Goal: Task Accomplishment & Management: Manage account settings

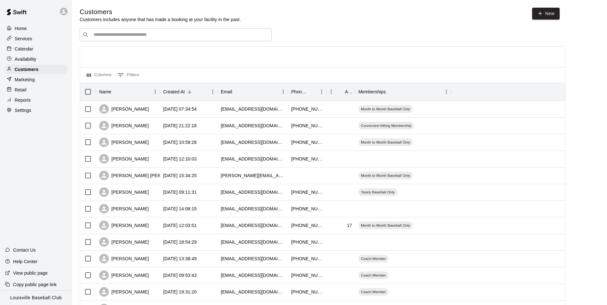
click at [178, 36] on input "Search customers by name or email" at bounding box center [180, 35] width 177 height 6
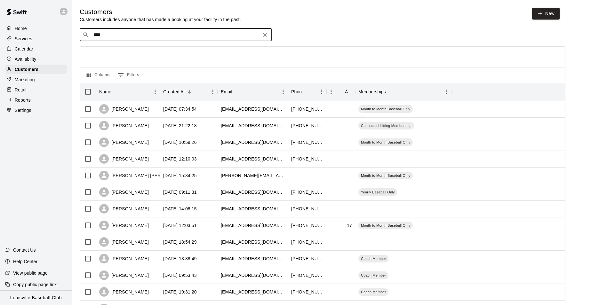
type input "*****"
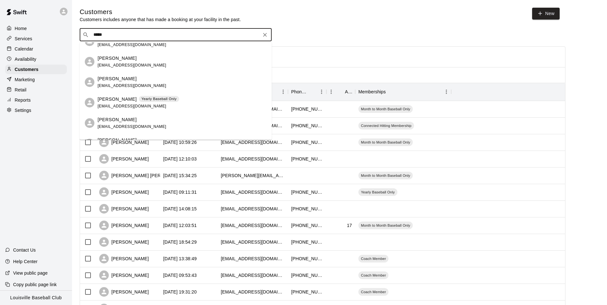
scroll to position [83, 0]
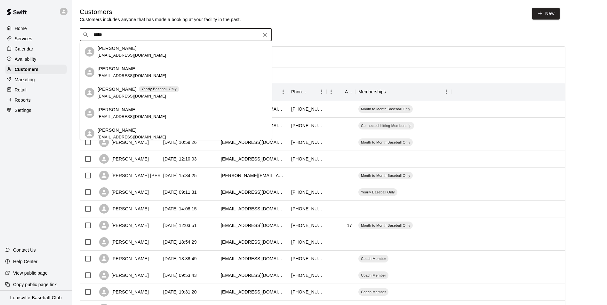
click at [42, 49] on div "Calendar" at bounding box center [36, 49] width 62 height 10
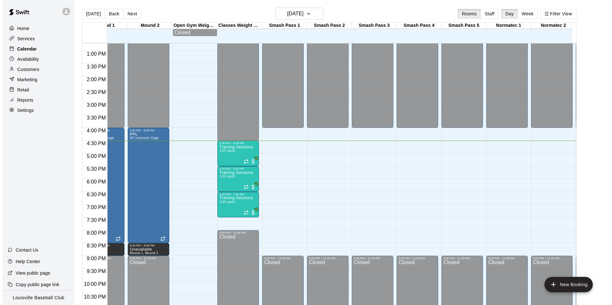
scroll to position [0, 518]
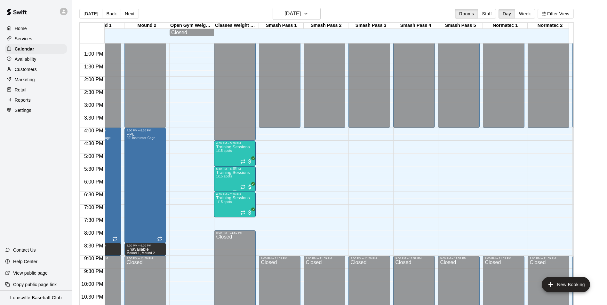
click at [231, 171] on div "5:30 PM – 6:30 PM" at bounding box center [235, 168] width 38 height 3
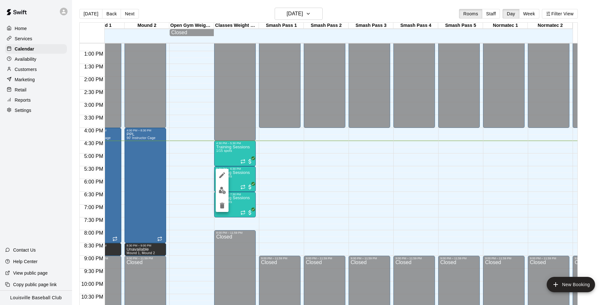
click at [220, 193] on img "edit" at bounding box center [222, 190] width 7 height 7
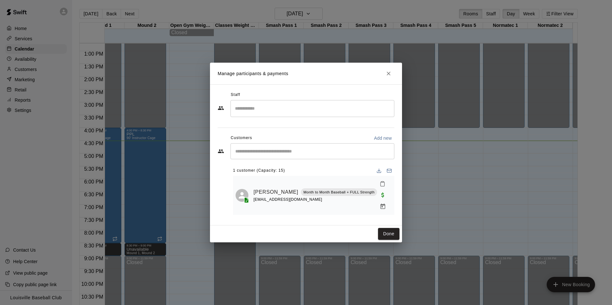
click at [308, 114] on input "Search staff" at bounding box center [312, 108] width 158 height 11
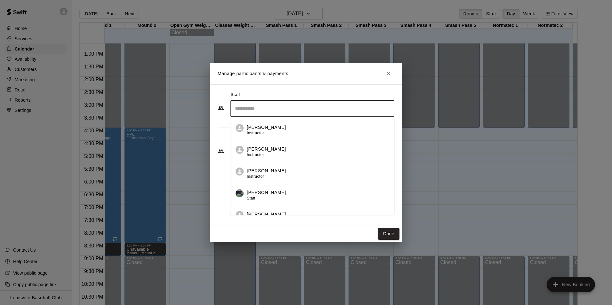
click at [336, 93] on div "Staff ​ [PERSON_NAME] Instructor [PERSON_NAME] Instructor [PERSON_NAME] Instruc…" at bounding box center [306, 154] width 192 height 141
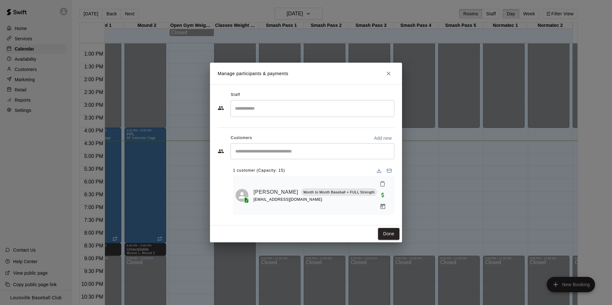
click at [317, 155] on input "Start typing to search customers..." at bounding box center [312, 151] width 158 height 6
type input "***"
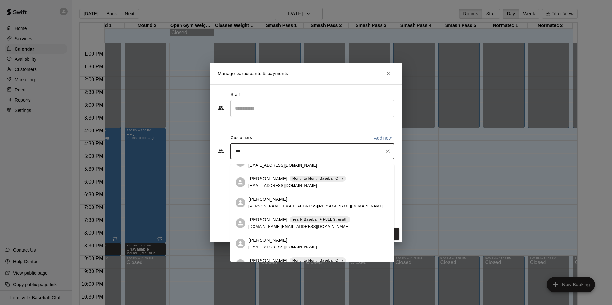
scroll to position [35, 0]
click at [300, 221] on div "Yearly Baseball + FULL Strength" at bounding box center [320, 218] width 60 height 6
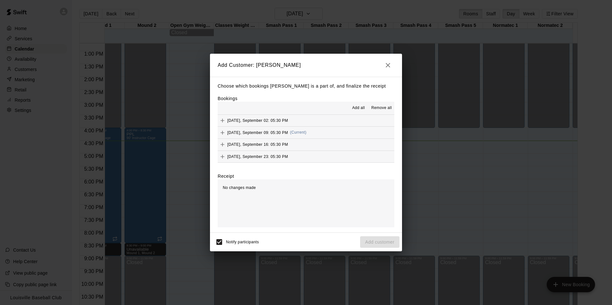
click at [224, 135] on icon "Add" at bounding box center [222, 133] width 6 height 6
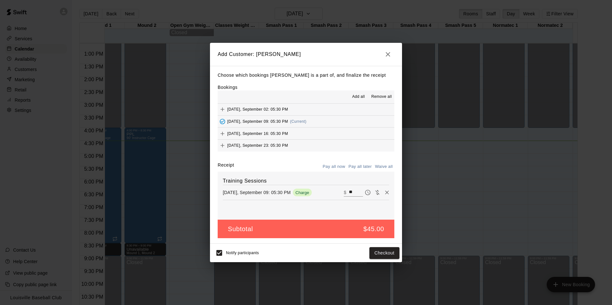
click at [375, 194] on icon "Waive payment" at bounding box center [377, 192] width 4 height 5
type input "*"
click at [384, 258] on button "Add customer" at bounding box center [379, 253] width 39 height 12
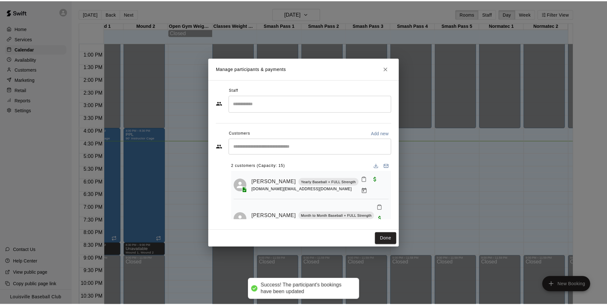
scroll to position [5, 0]
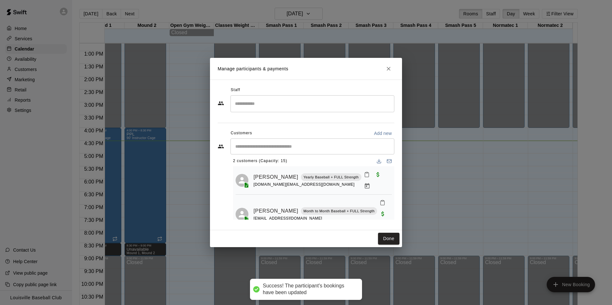
click at [465, 152] on div "Manage participants & payments Staff ​ Customers Add new ​ 2 customers (Capacit…" at bounding box center [306, 152] width 612 height 305
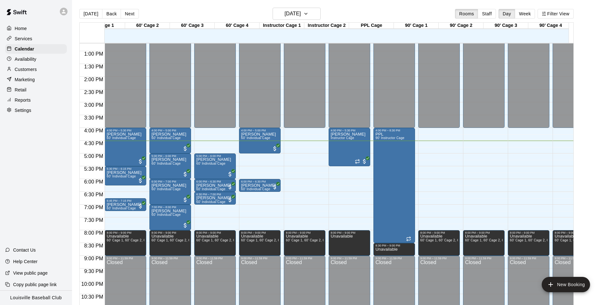
scroll to position [0, 0]
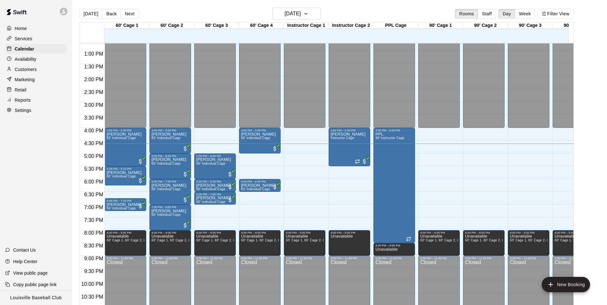
click at [41, 63] on div "Availability" at bounding box center [36, 59] width 62 height 10
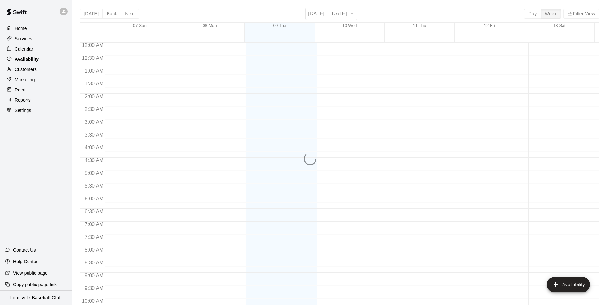
scroll to position [345, 0]
click at [44, 69] on div "Customers" at bounding box center [36, 70] width 62 height 10
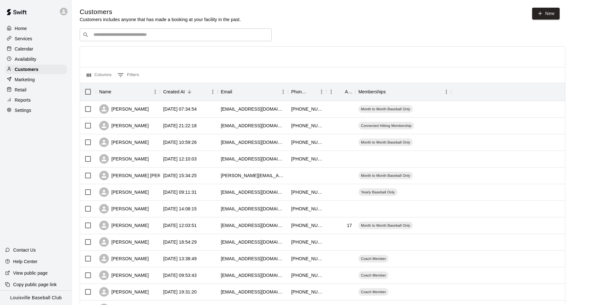
click at [141, 38] on input "Search customers by name or email" at bounding box center [180, 35] width 177 height 6
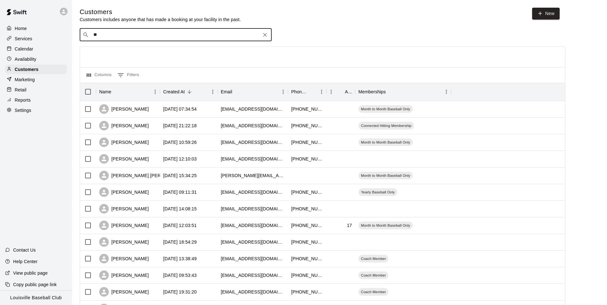
type input "***"
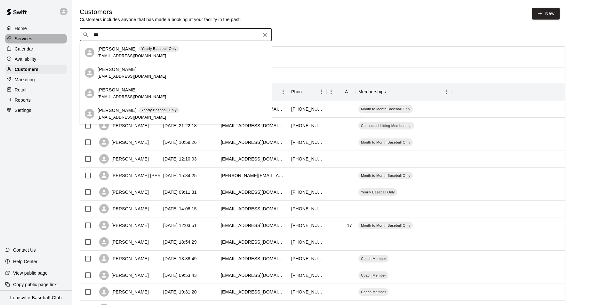
click at [57, 43] on div "Services" at bounding box center [36, 39] width 62 height 10
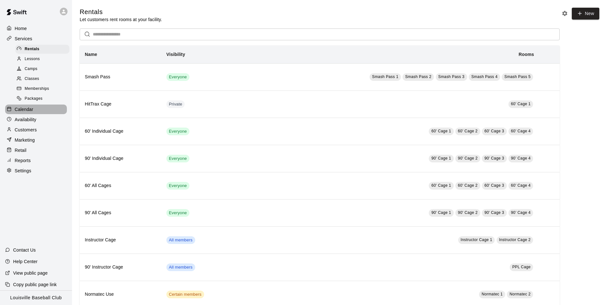
click at [44, 111] on div "Calendar" at bounding box center [36, 110] width 62 height 10
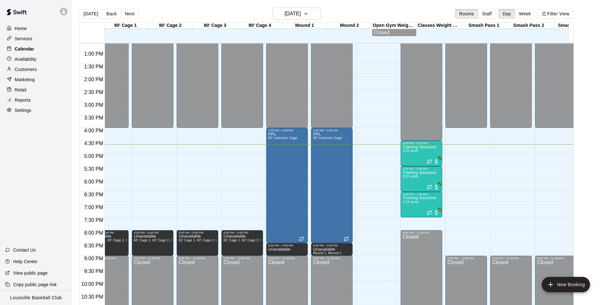
scroll to position [0, 331]
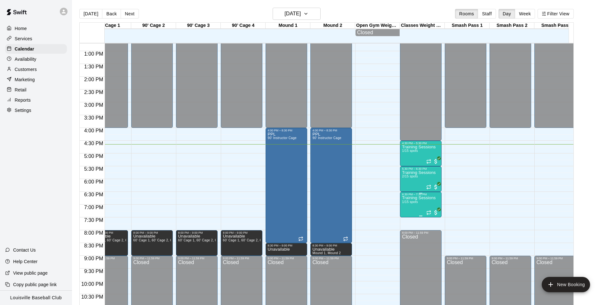
click at [416, 204] on span "1/15 spots" at bounding box center [410, 202] width 16 height 4
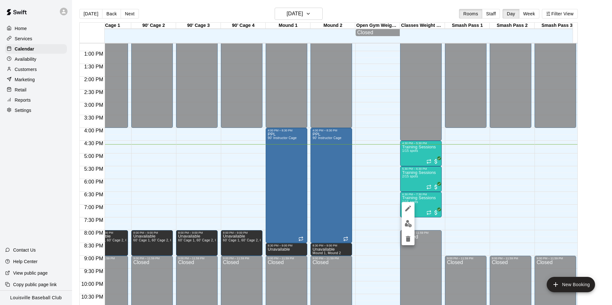
click at [411, 223] on img "edit" at bounding box center [408, 223] width 7 height 7
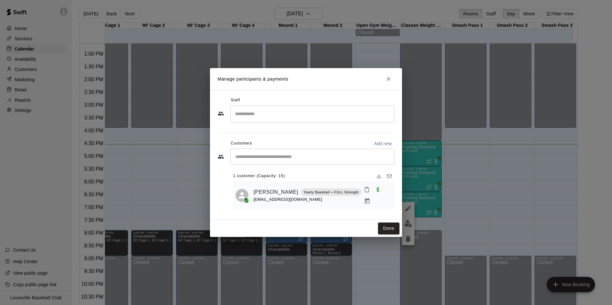
click at [308, 157] on input "Start typing to search customers..." at bounding box center [312, 157] width 158 height 6
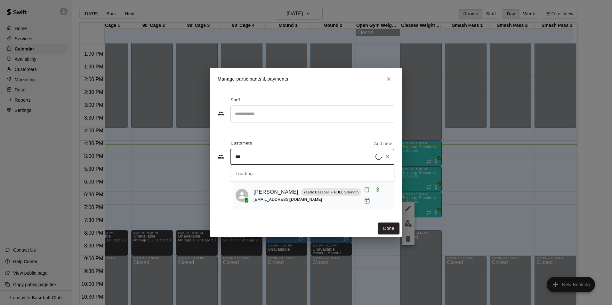
type input "****"
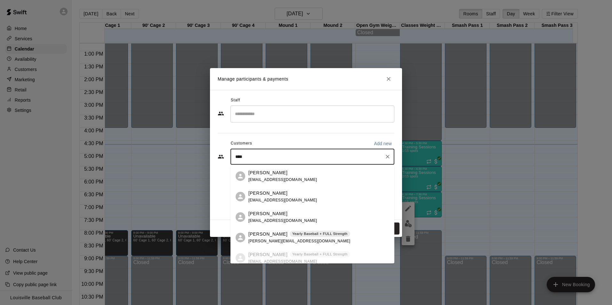
click at [280, 241] on span "[PERSON_NAME][EMAIL_ADDRESS][DOMAIN_NAME]" at bounding box center [299, 241] width 102 height 4
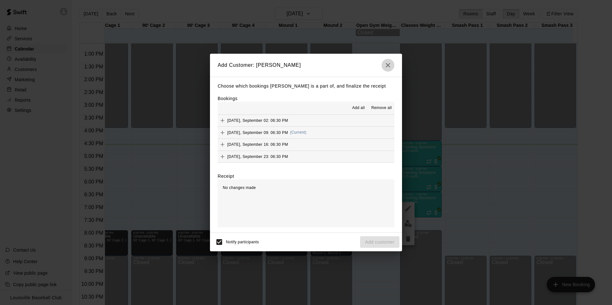
click at [390, 59] on button "button" at bounding box center [388, 65] width 13 height 13
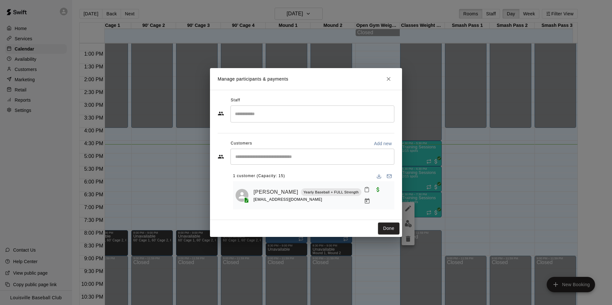
click at [315, 156] on input "Start typing to search customers..." at bounding box center [312, 157] width 158 height 6
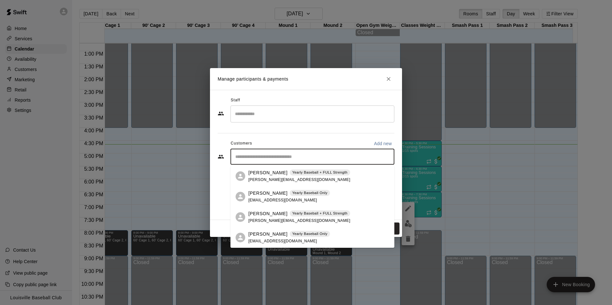
click at [393, 121] on div "​" at bounding box center [312, 114] width 164 height 17
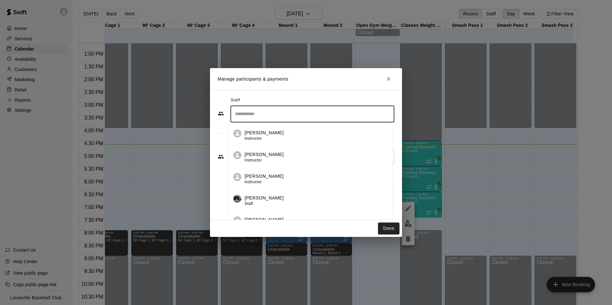
click at [389, 79] on icon "Close" at bounding box center [388, 79] width 6 height 6
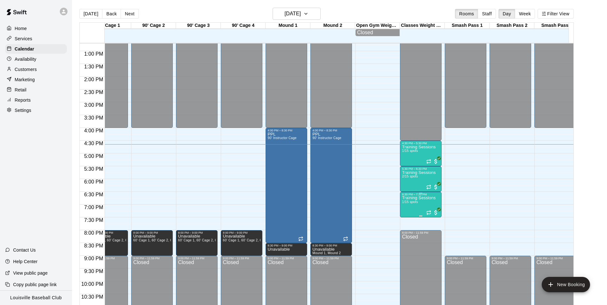
click at [423, 198] on p "Training Sessions" at bounding box center [419, 198] width 34 height 0
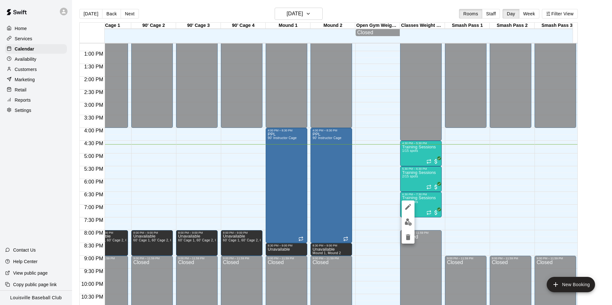
click at [408, 223] on img "edit" at bounding box center [408, 222] width 7 height 7
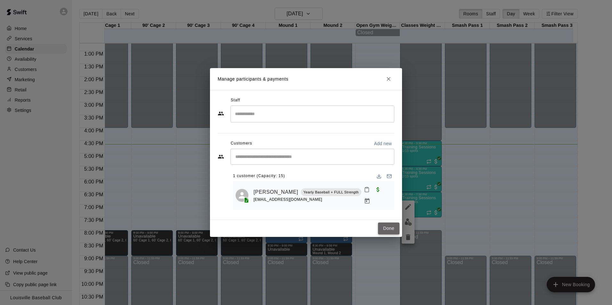
click at [393, 229] on button "Done" at bounding box center [388, 229] width 21 height 12
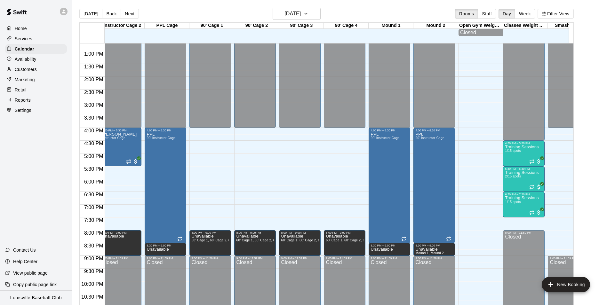
scroll to position [0, 0]
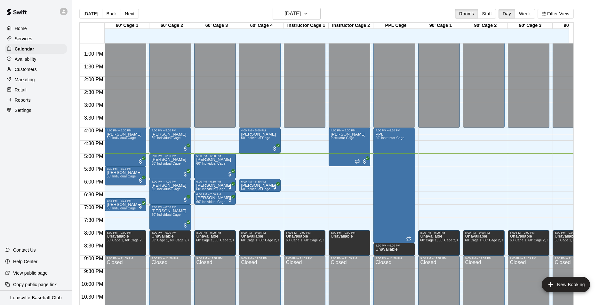
click at [40, 70] on div "Customers" at bounding box center [36, 70] width 62 height 10
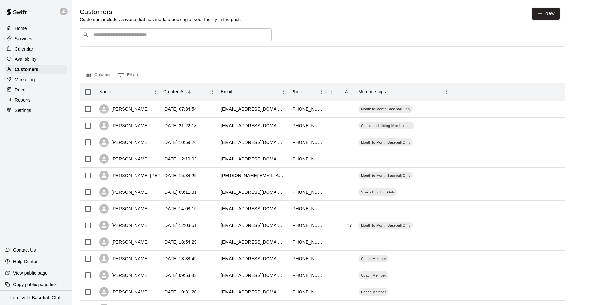
click at [171, 36] on input "Search customers by name or email" at bounding box center [180, 35] width 177 height 6
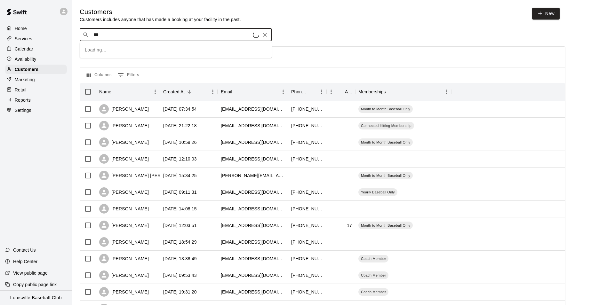
type input "****"
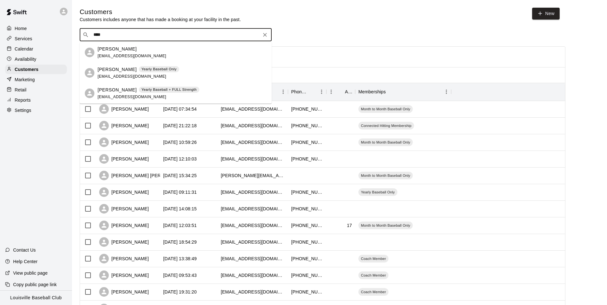
click at [38, 54] on div "Calendar" at bounding box center [36, 49] width 62 height 10
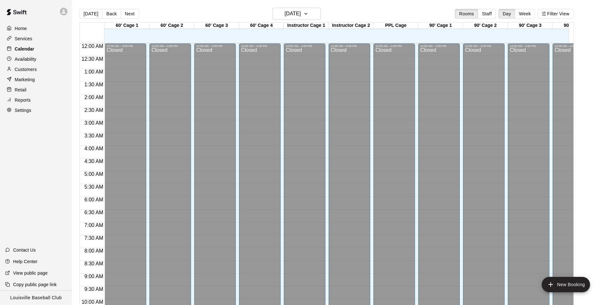
scroll to position [325, 0]
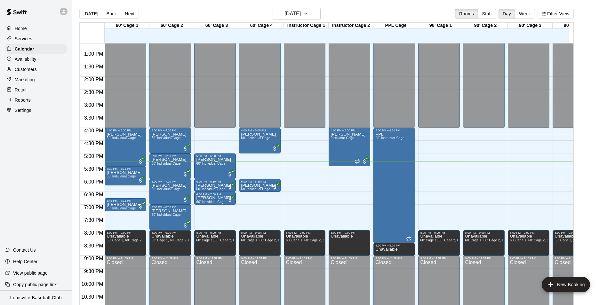
click at [31, 73] on p "Customers" at bounding box center [26, 69] width 22 height 6
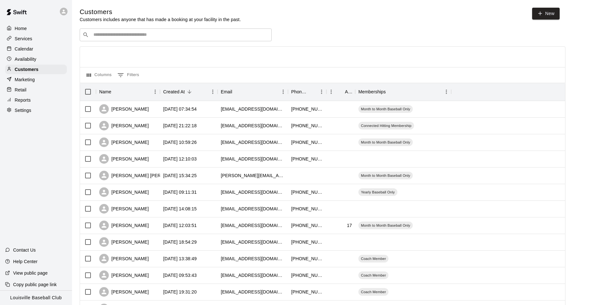
click at [151, 36] on input "Search customers by name or email" at bounding box center [180, 35] width 177 height 6
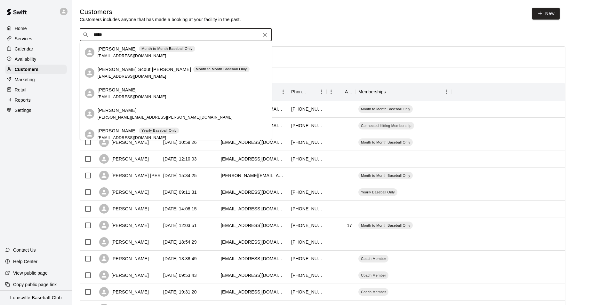
type input "*****"
click at [48, 49] on div "Calendar" at bounding box center [36, 49] width 62 height 10
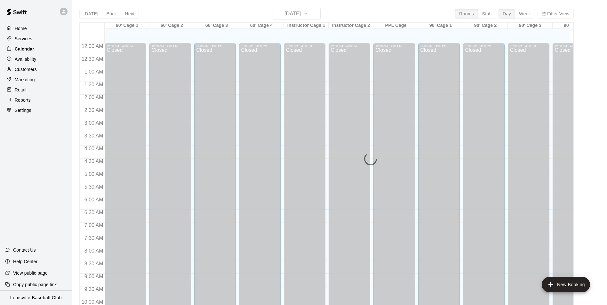
scroll to position [325, 0]
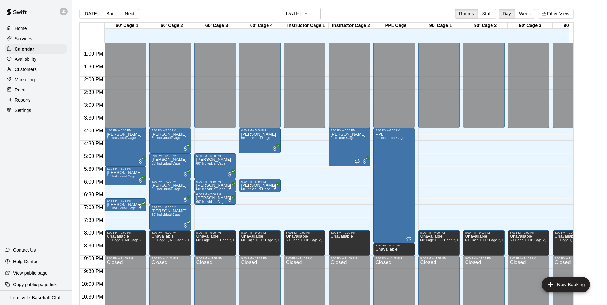
click at [44, 73] on div "Customers" at bounding box center [36, 70] width 62 height 10
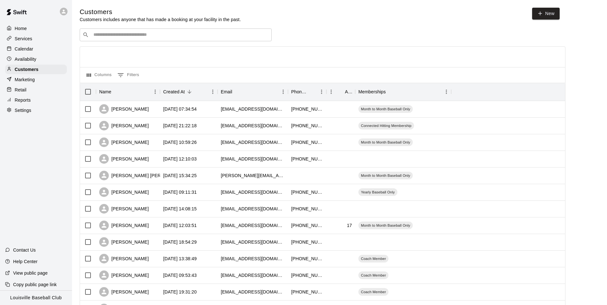
click at [164, 38] on input "Search customers by name or email" at bounding box center [180, 35] width 177 height 6
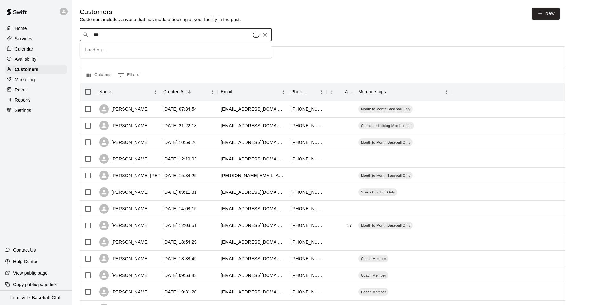
type input "****"
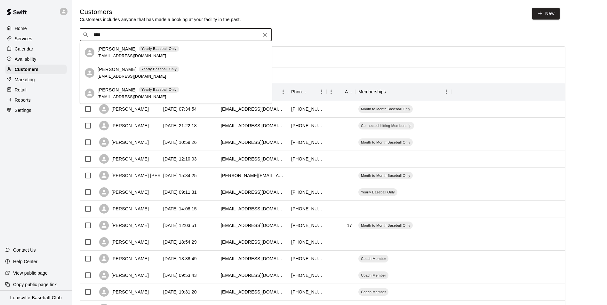
click at [51, 48] on div "Calendar" at bounding box center [36, 49] width 62 height 10
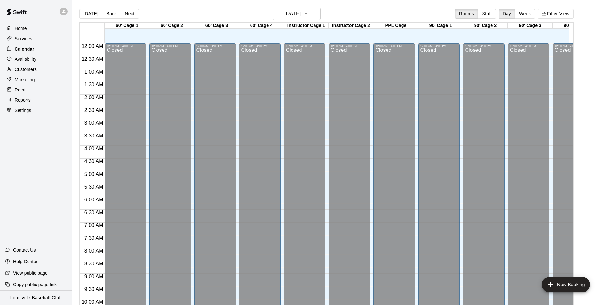
scroll to position [325, 0]
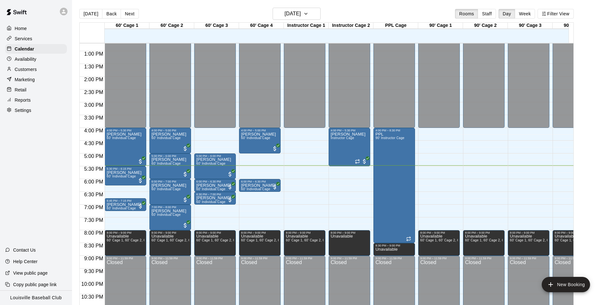
click at [37, 79] on div "Marketing" at bounding box center [36, 80] width 62 height 10
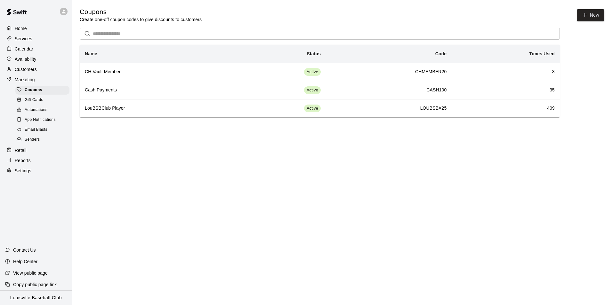
click at [46, 69] on div "Customers" at bounding box center [36, 70] width 62 height 10
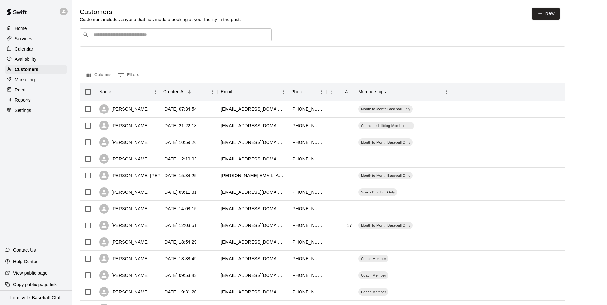
click at [126, 35] on input "Search customers by name or email" at bounding box center [180, 35] width 177 height 6
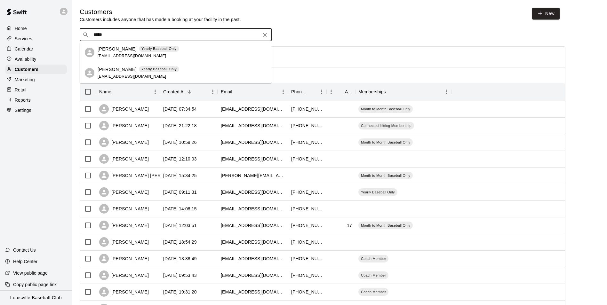
type input "*****"
click at [54, 48] on div "Calendar" at bounding box center [36, 49] width 62 height 10
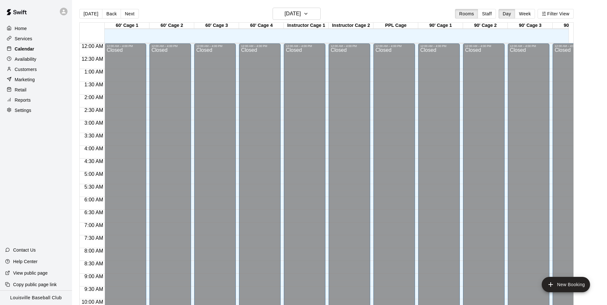
scroll to position [325, 0]
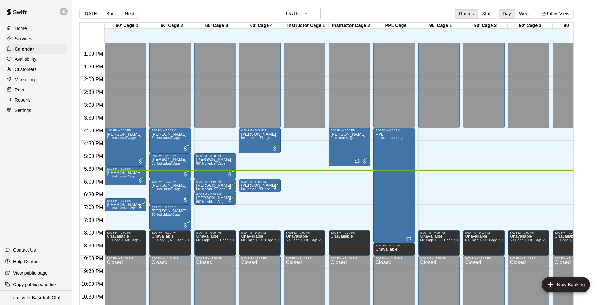
click at [38, 74] on div "Customers" at bounding box center [36, 70] width 62 height 10
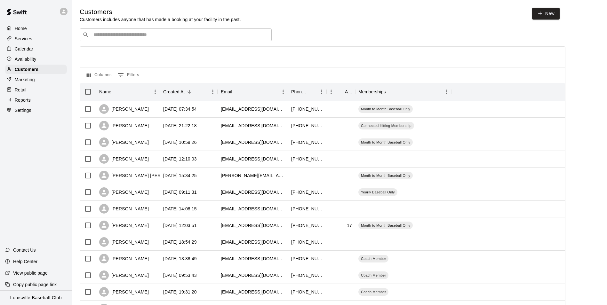
click at [145, 36] on input "Search customers by name or email" at bounding box center [180, 35] width 177 height 6
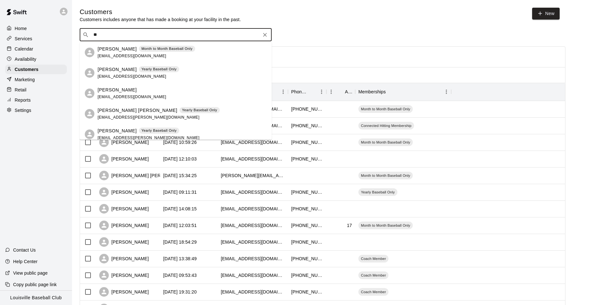
type input "*"
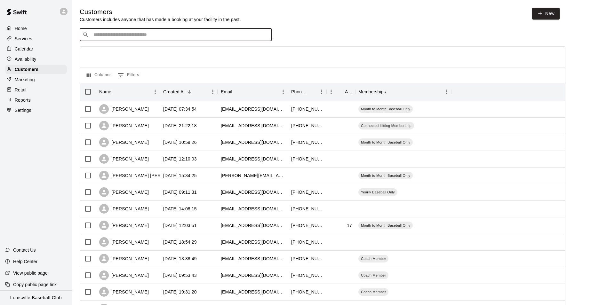
click at [43, 47] on div "Calendar" at bounding box center [36, 49] width 62 height 10
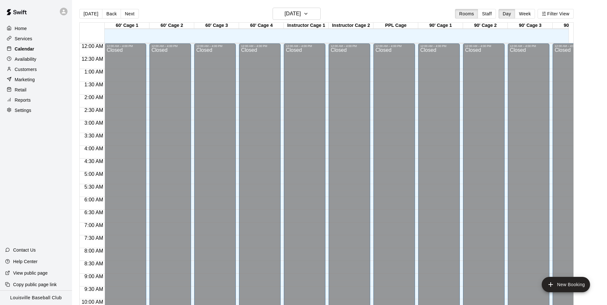
scroll to position [325, 0]
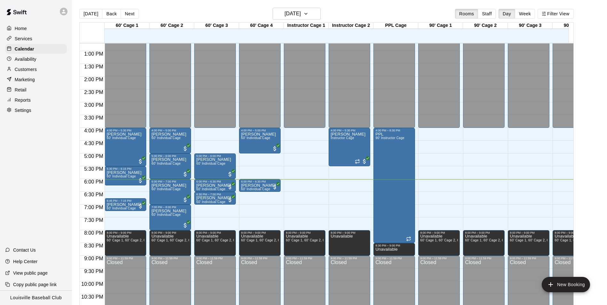
click at [41, 72] on div "Customers" at bounding box center [36, 70] width 62 height 10
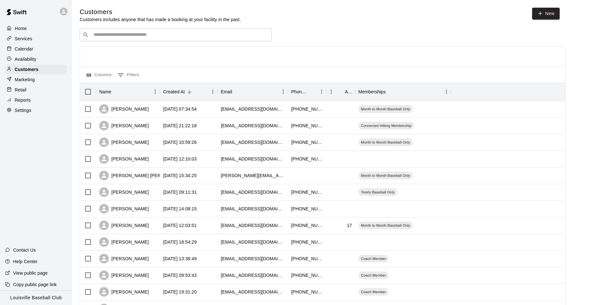
click at [199, 34] on input "Search customers by name or email" at bounding box center [180, 35] width 177 height 6
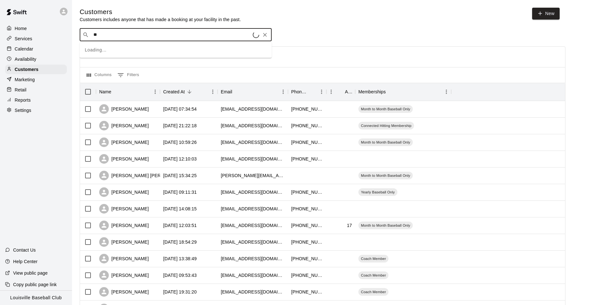
type input "***"
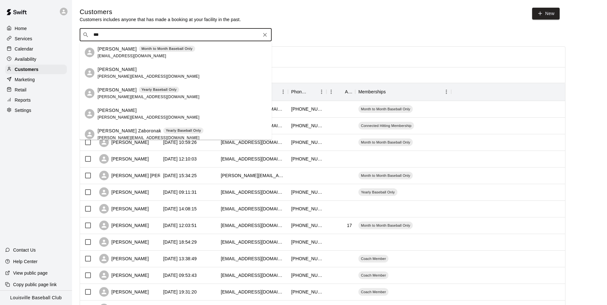
click at [34, 48] on div "Calendar" at bounding box center [36, 49] width 62 height 10
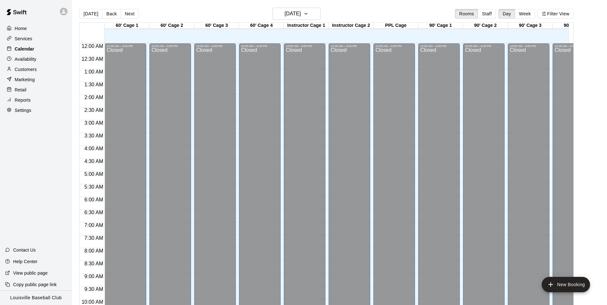
scroll to position [325, 0]
